Goal: Task Accomplishment & Management: Use online tool/utility

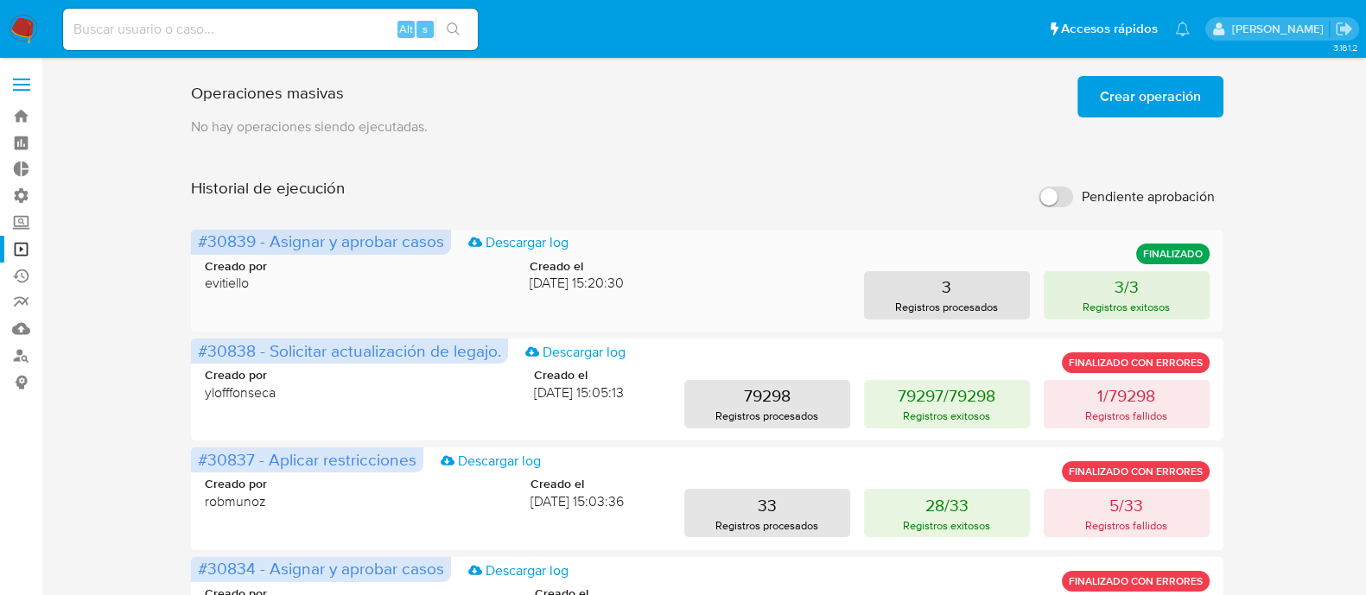
click at [409, 244] on span "#30839 - Asignar y aprobar casos" at bounding box center [321, 241] width 246 height 24
click at [1183, 104] on span "Crear operación" at bounding box center [1150, 97] width 101 height 38
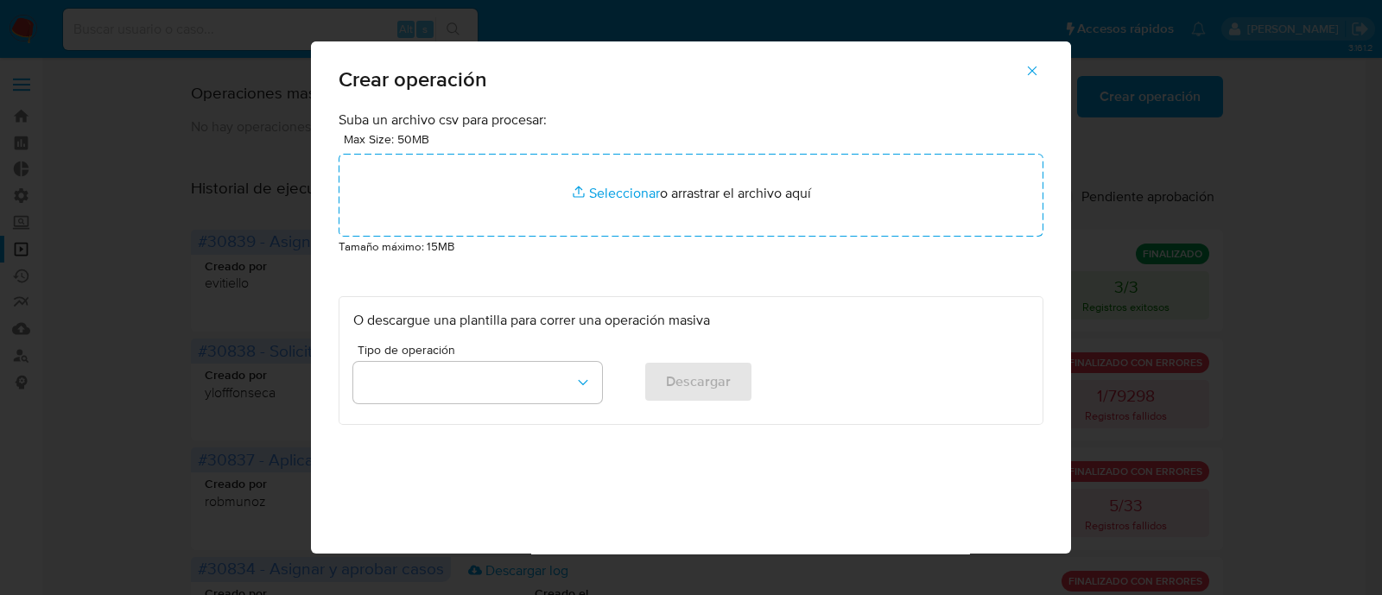
click at [491, 423] on div "O descargue una plantilla para correr una operación masiva Tipo de operación De…" at bounding box center [691, 360] width 705 height 129
click at [515, 396] on button "button" at bounding box center [477, 382] width 249 height 41
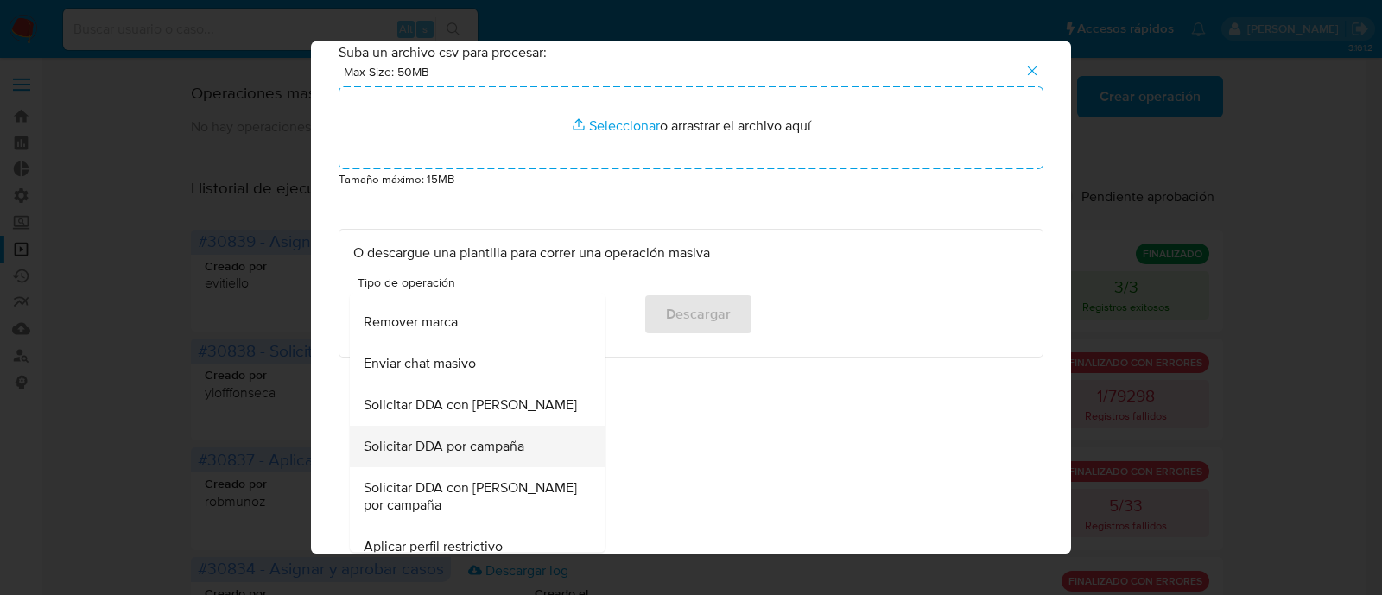
scroll to position [798, 0]
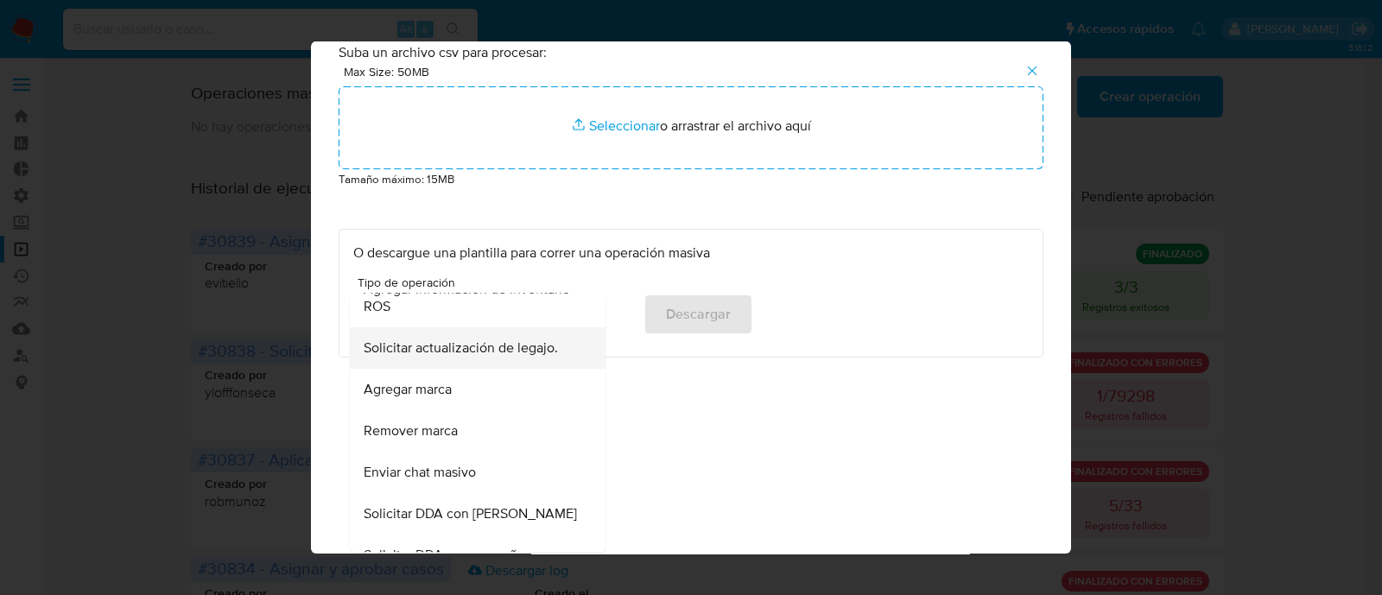
click at [487, 356] on span "Solicitar actualización de legajo." at bounding box center [461, 347] width 194 height 17
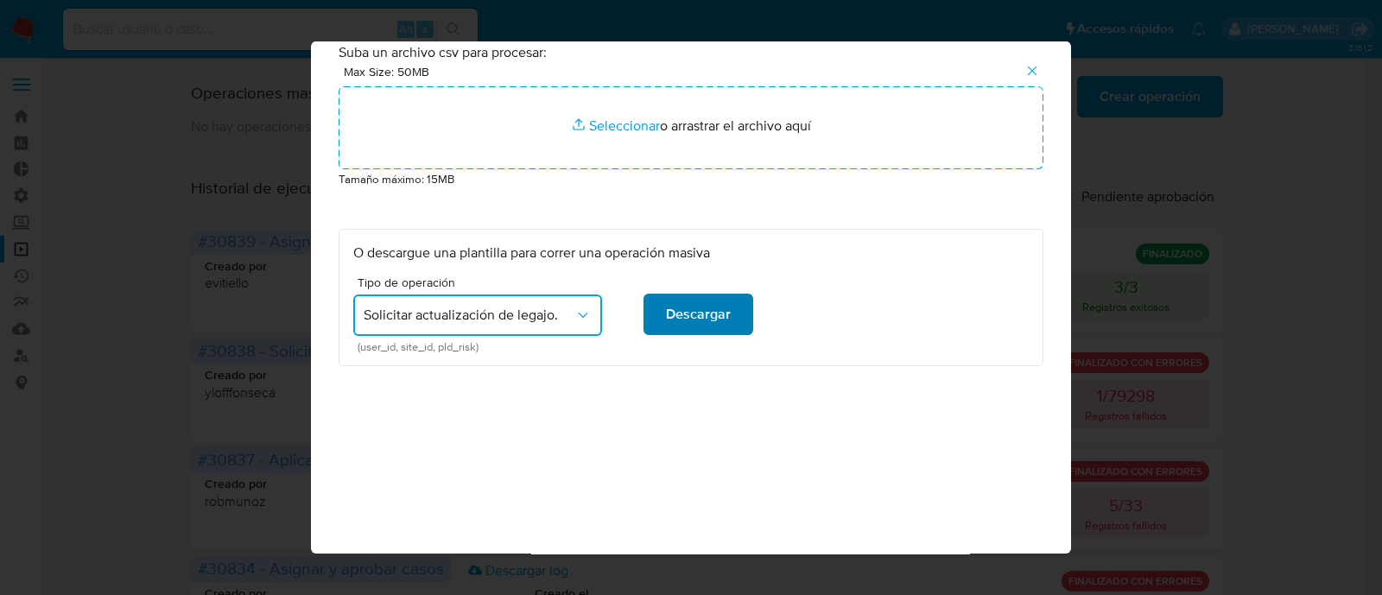
click at [682, 307] on span "Descargar" at bounding box center [698, 314] width 65 height 38
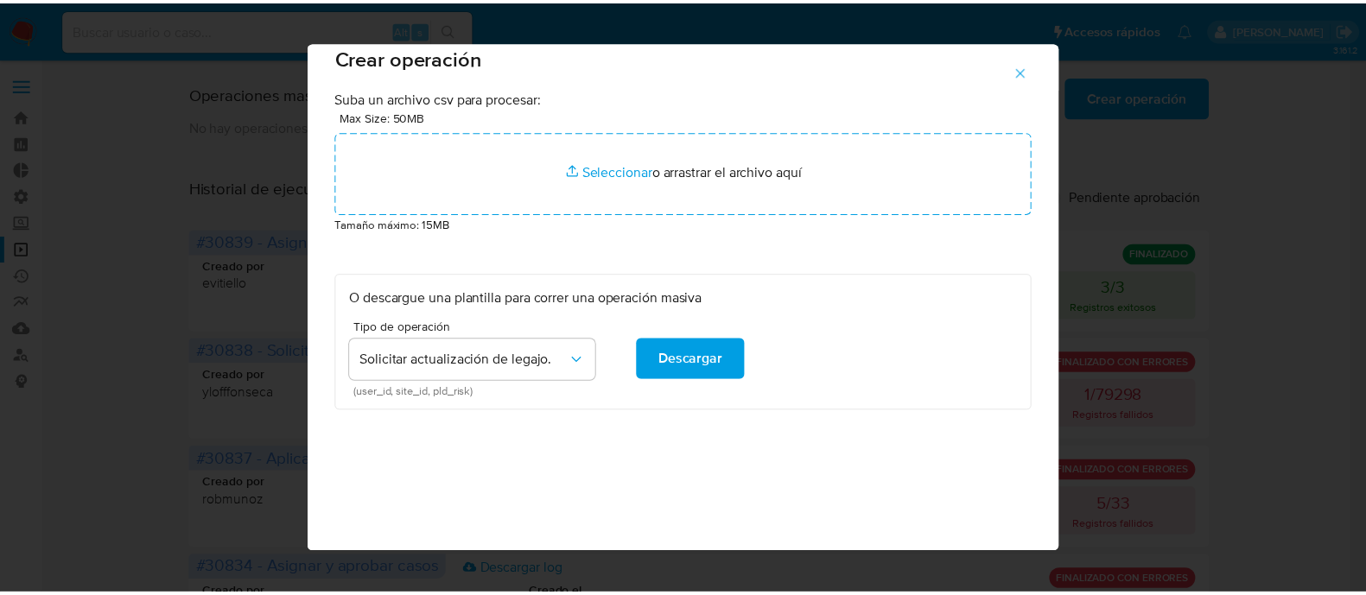
scroll to position [0, 0]
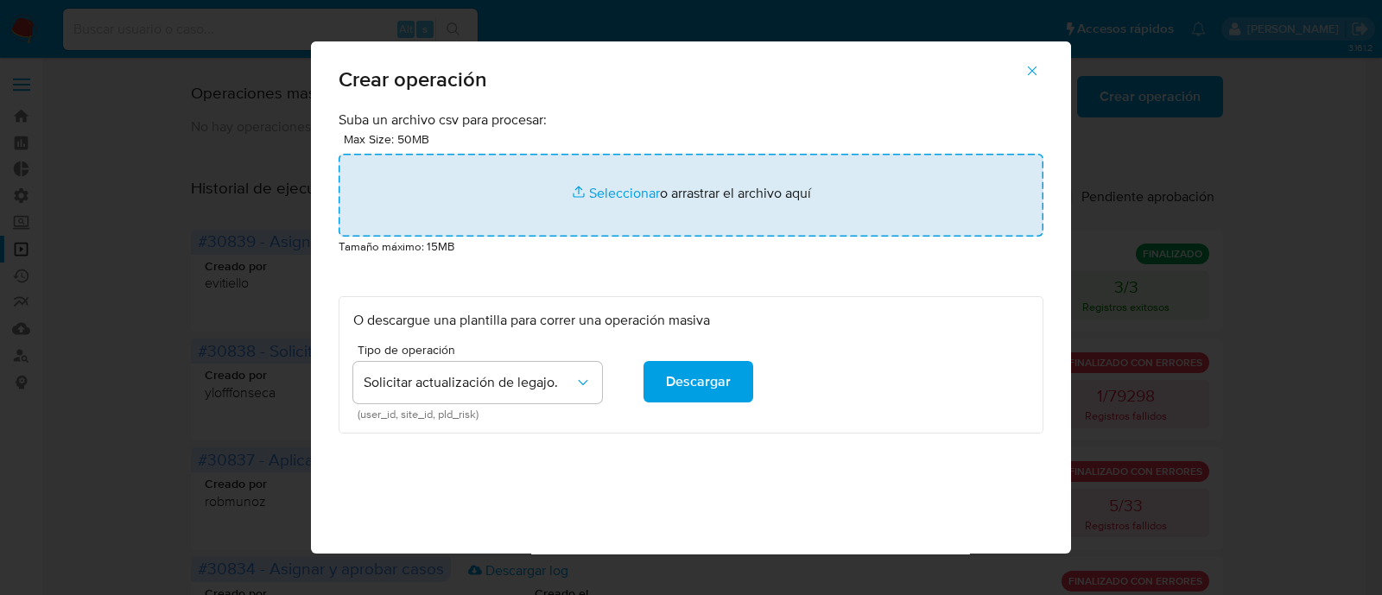
click at [625, 195] on input "file" at bounding box center [691, 195] width 705 height 83
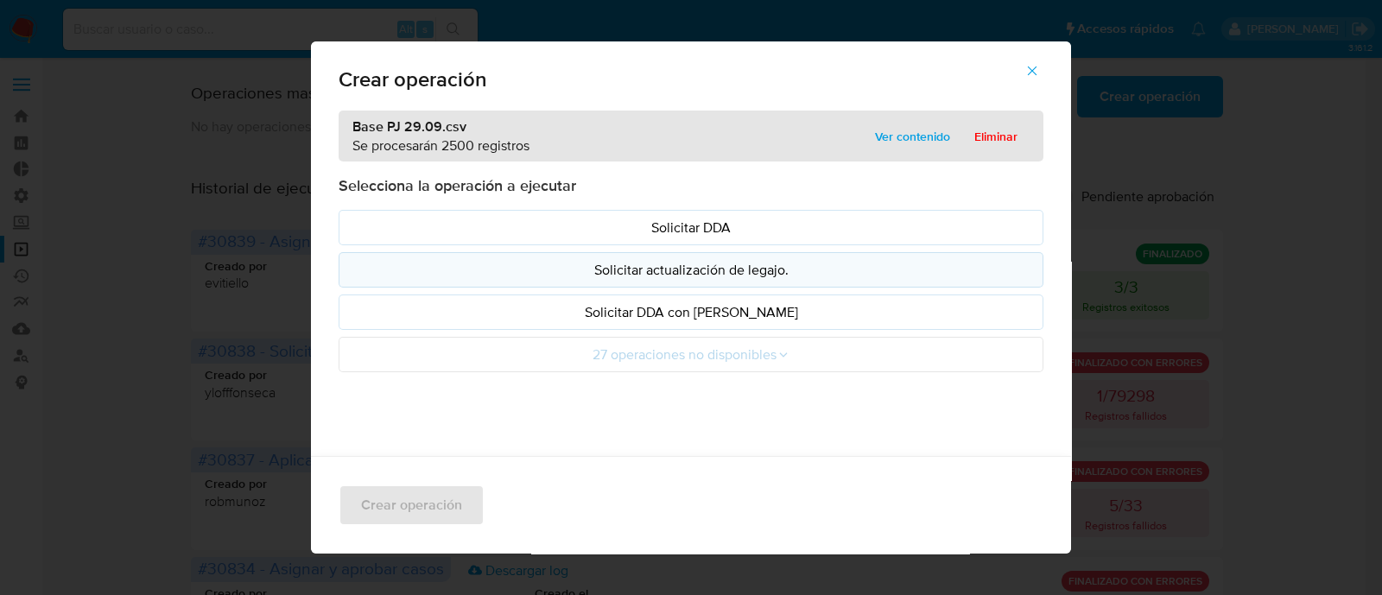
click at [736, 281] on button "Solicitar actualización de legajo." at bounding box center [691, 269] width 705 height 35
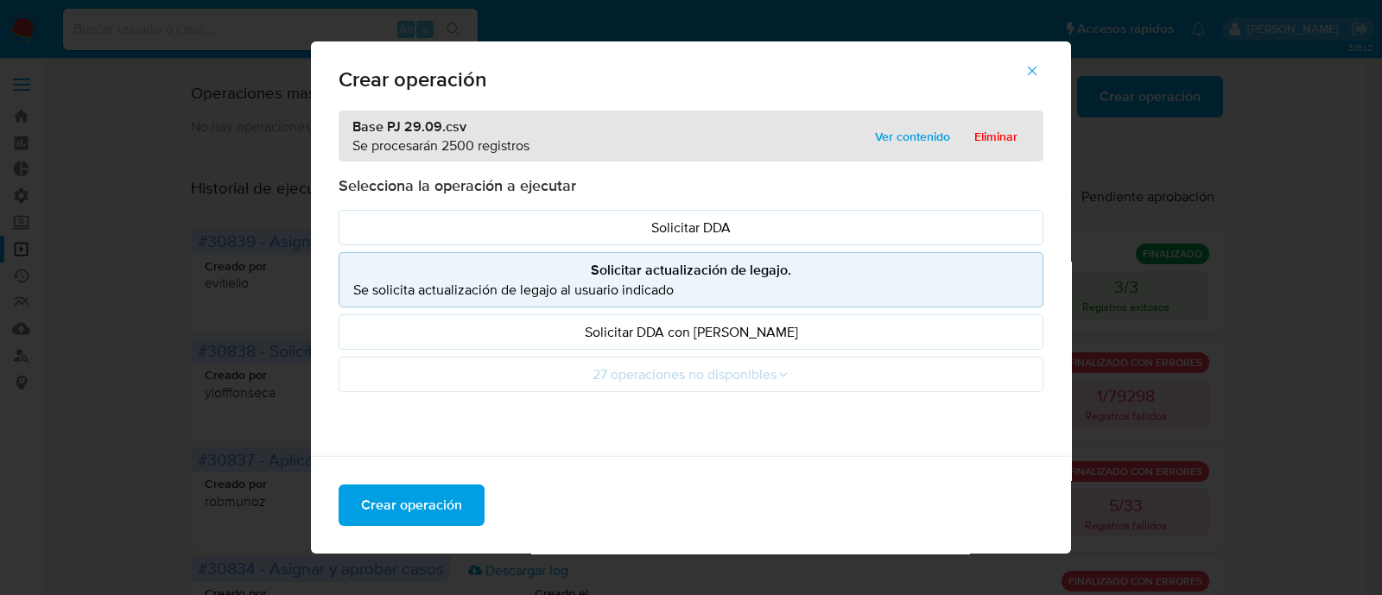
click at [692, 285] on p "Se solicita actualización de legajo al usuario indicado" at bounding box center [690, 290] width 675 height 20
click at [428, 510] on span "Crear operación" at bounding box center [411, 505] width 101 height 38
